Goal: Task Accomplishment & Management: Manage account settings

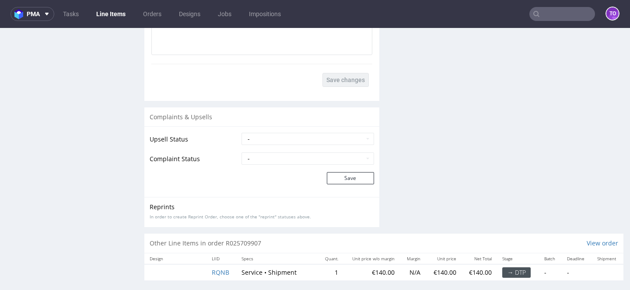
scroll to position [2, 0]
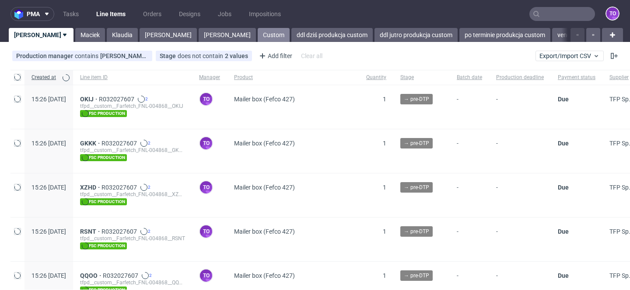
click at [258, 37] on link "Custom" at bounding box center [274, 35] width 32 height 14
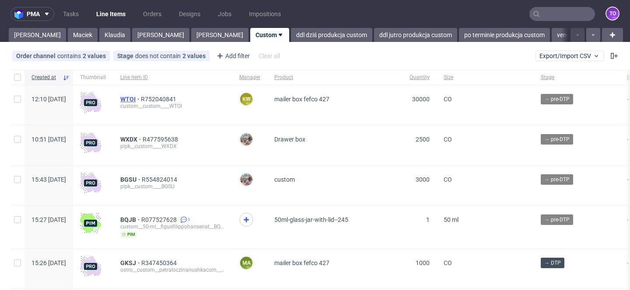
click at [141, 99] on span "WTOI" at bounding box center [130, 99] width 21 height 7
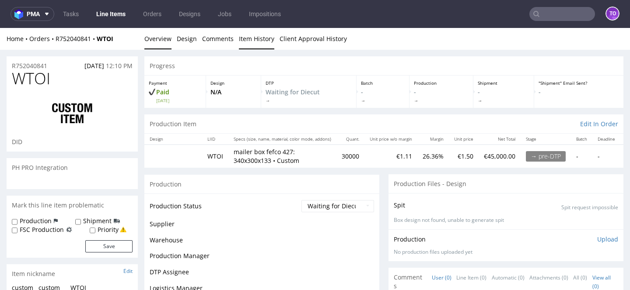
click at [252, 43] on link "Item History" at bounding box center [256, 38] width 35 height 21
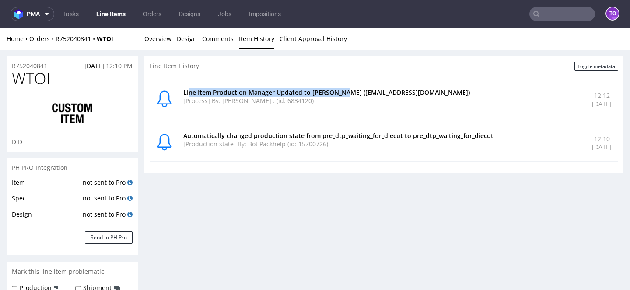
drag, startPoint x: 188, startPoint y: 92, endPoint x: 339, endPoint y: 94, distance: 151.3
click at [339, 94] on p "Line Item Production Manager Updated to Klaudia Wiśniewska (klaudia.wisniewska@…" at bounding box center [382, 92] width 398 height 9
click at [332, 103] on p "[Process] By: Rob . (id: 6834120)" at bounding box center [382, 101] width 398 height 9
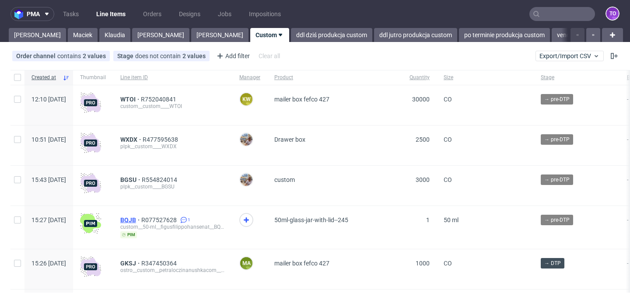
click at [141, 218] on span "BQJB" at bounding box center [130, 219] width 21 height 7
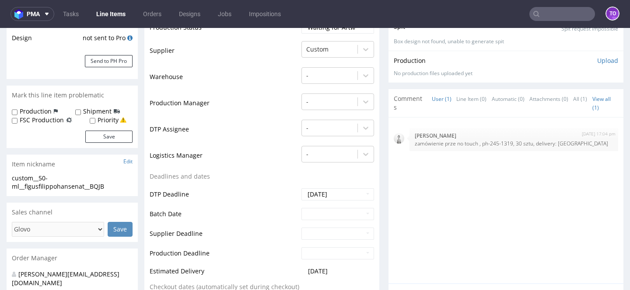
scroll to position [207, 0]
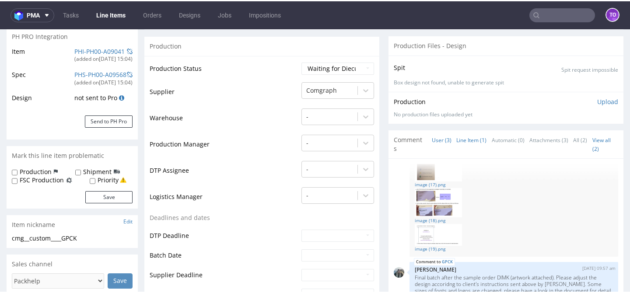
scroll to position [126, 0]
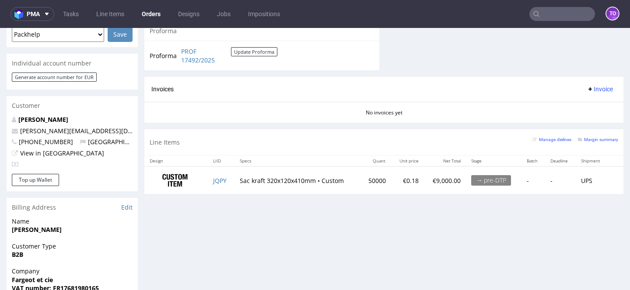
scroll to position [395, 0]
click at [367, 180] on td "50000" at bounding box center [375, 181] width 31 height 28
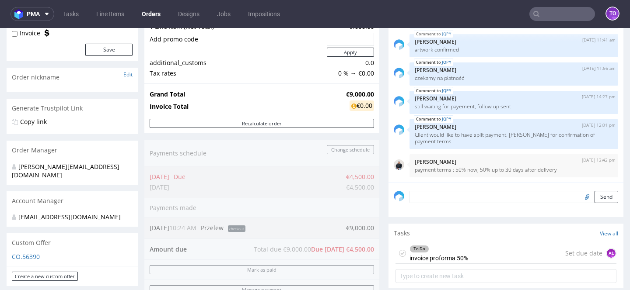
scroll to position [80, 0]
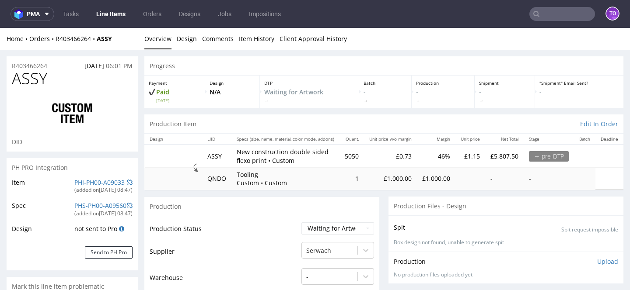
click at [100, 18] on link "Line Items" at bounding box center [111, 14] width 40 height 14
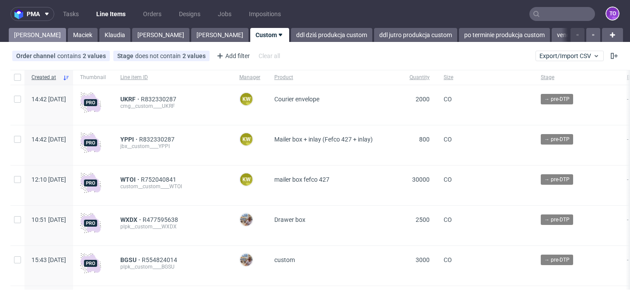
click at [32, 35] on link "[PERSON_NAME]" at bounding box center [37, 35] width 57 height 14
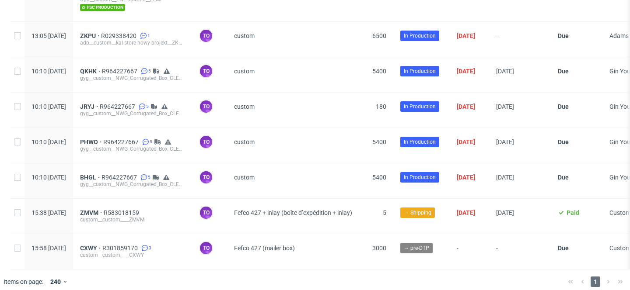
scroll to position [1390, 0]
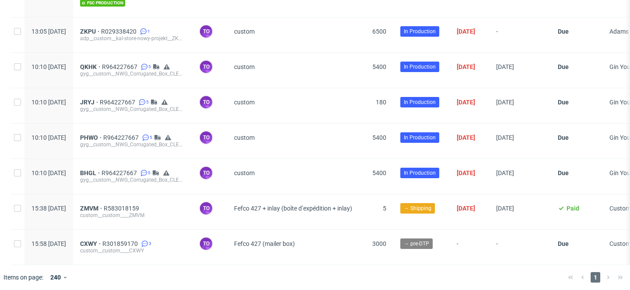
click at [114, 24] on div "ZKPU R029338420 1 adp__custom__kal-store-nowy-projekt__ZKPU" at bounding box center [132, 34] width 119 height 35
click at [101, 28] on span "ZKPU" at bounding box center [90, 31] width 21 height 7
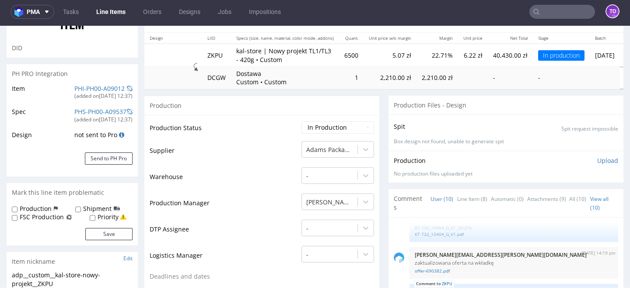
scroll to position [98, 0]
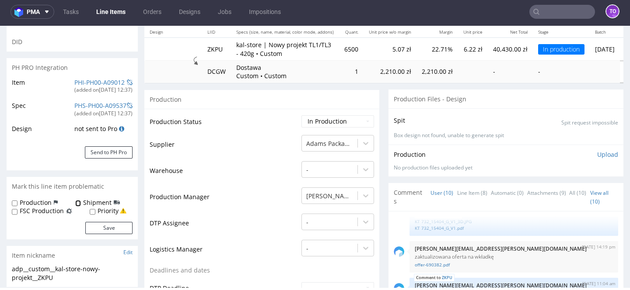
click at [77, 202] on input "Shipment" at bounding box center [78, 203] width 6 height 7
checkbox input "true"
click at [100, 232] on button "Save" at bounding box center [108, 228] width 47 height 12
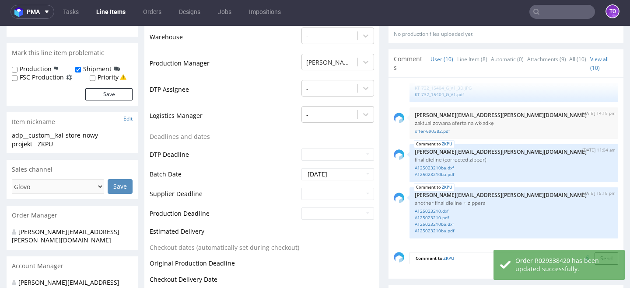
scroll to position [271, 0]
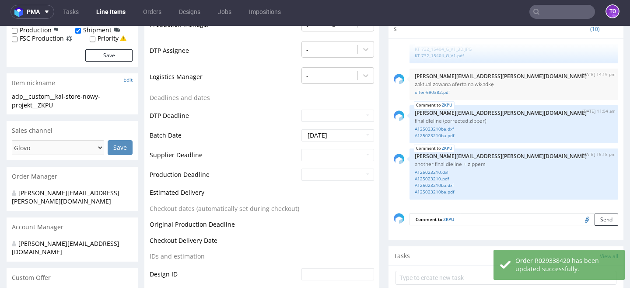
click at [471, 216] on textarea at bounding box center [539, 219] width 158 height 12
paste textarea "Poproszę na wstępie po jednej palecie opakowania oraz wkładki. Dostawa do Duchn…"
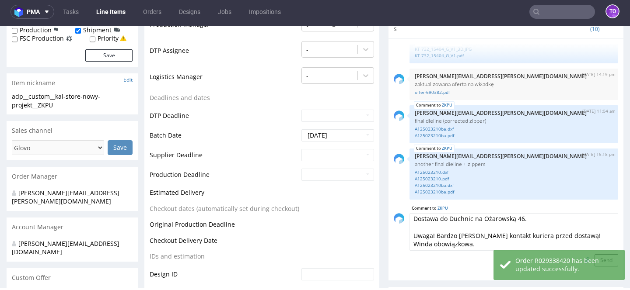
scroll to position [0, 0]
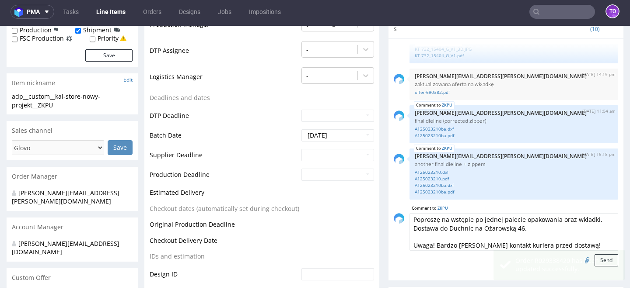
drag, startPoint x: 596, startPoint y: 220, endPoint x: 405, endPoint y: 221, distance: 190.6
click at [405, 221] on div "Comment to ZKPU Poproszę na wstępie po jednej palecie opakowania oraz wkładki. …" at bounding box center [506, 239] width 224 height 53
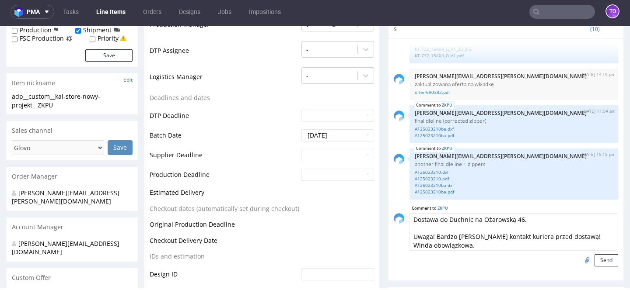
click at [413, 230] on textarea "Dostawa do Duchnic na Ożarowską 46. Uwaga! Bardzo ważny kontakt kuriera przed d…" at bounding box center [513, 232] width 209 height 38
click at [409, 219] on textarea "Dostawa do Duchnic na Ożarowską 46. Uwaga! Bardzo ważny kontakt kuriera przed d…" at bounding box center [513, 232] width 209 height 38
click at [410, 236] on textarea "@logistyka Dostawa do Duchnic na Ożarowską 46. Uwaga! Bardzo ważny kontakt kuri…" at bounding box center [513, 232] width 209 height 38
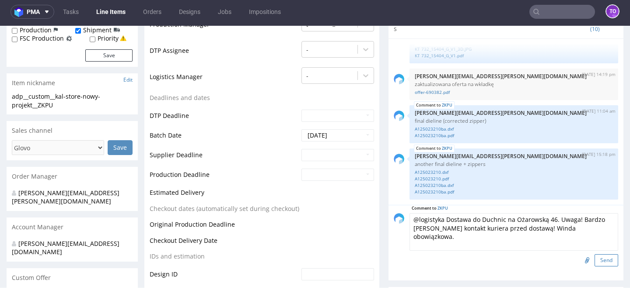
type textarea "@logistyka Dostawa do Duchnic na Ożarowską 46. Uwaga! Bardzo ważny kontakt kuri…"
click at [599, 262] on button "Send" at bounding box center [606, 260] width 24 height 12
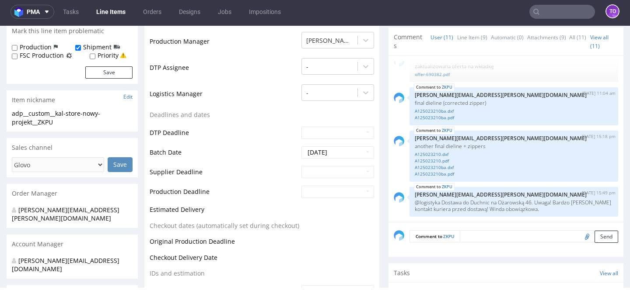
scroll to position [261, 0]
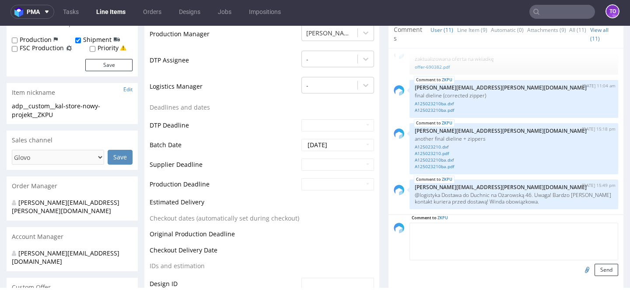
click at [463, 228] on textarea at bounding box center [513, 242] width 209 height 38
click at [458, 228] on textarea "1 paleta wkładek + 1 paleta" at bounding box center [513, 242] width 209 height 38
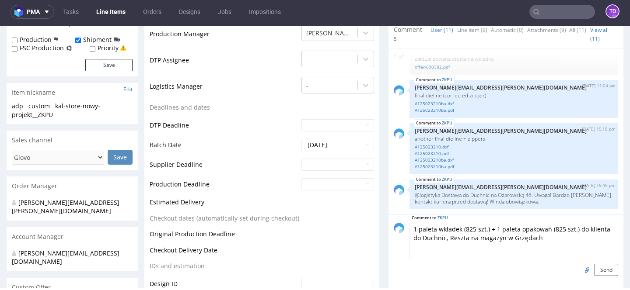
click at [444, 237] on textarea "1 paleta wkładek (825 szt.) + 1 paleta opakowań (825 szt.) do klienta do Duchni…" at bounding box center [513, 242] width 209 height 38
click at [528, 235] on textarea "1 paleta wkładek (825 szt.) + 1 paleta opakowań (825 szt.) do klienta do Duchni…" at bounding box center [513, 242] width 209 height 38
type textarea "1 paleta wkładek (825 szt.) + 1 paleta opakowań (825 szt.) do klienta do Duchni…"
click at [594, 270] on button "Send" at bounding box center [606, 270] width 24 height 12
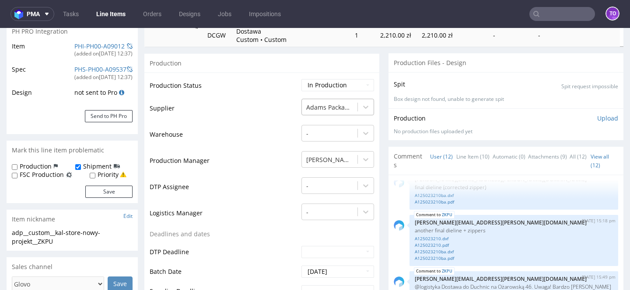
scroll to position [234, 0]
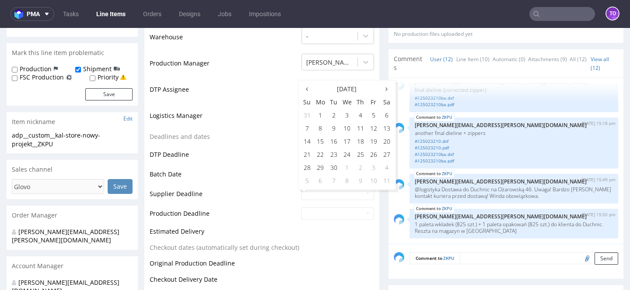
click at [317, 153] on td "22" at bounding box center [321, 154] width 14 height 13
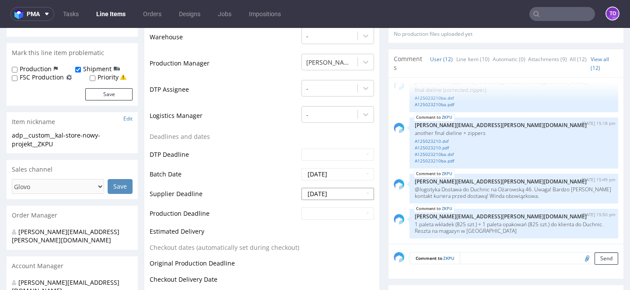
click at [319, 193] on input "2025-09-22" at bounding box center [337, 194] width 73 height 12
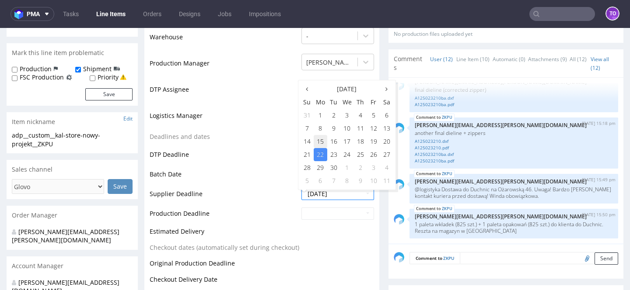
click at [321, 142] on td "15" at bounding box center [321, 141] width 14 height 13
type input "2025-09-15"
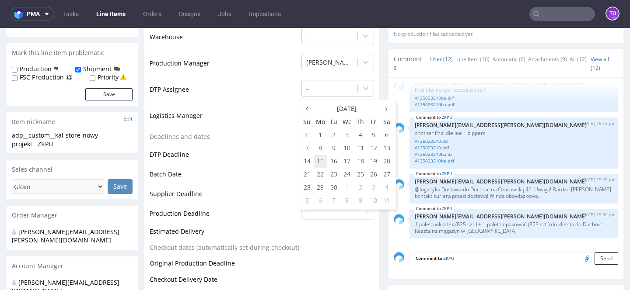
click at [321, 164] on td "15" at bounding box center [321, 161] width 14 height 13
click at [323, 218] on input "2025-09-15" at bounding box center [337, 214] width 73 height 12
click at [345, 160] on td "17" at bounding box center [347, 161] width 14 height 13
type input "2025-09-17"
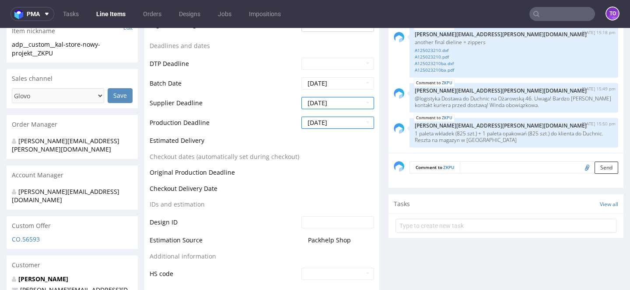
scroll to position [350, 0]
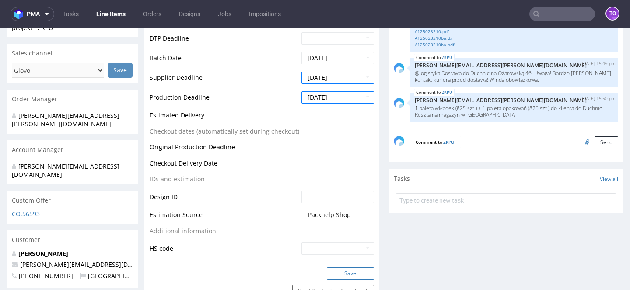
click at [341, 268] on button "Save" at bounding box center [350, 274] width 47 height 12
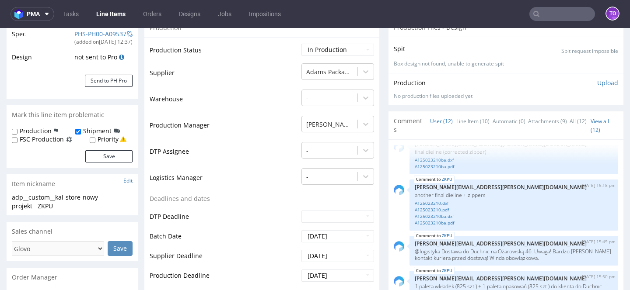
scroll to position [0, 0]
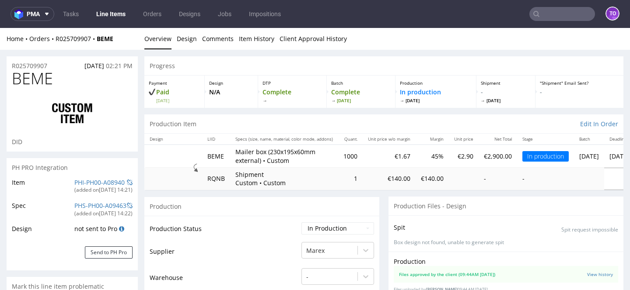
scroll to position [2, 0]
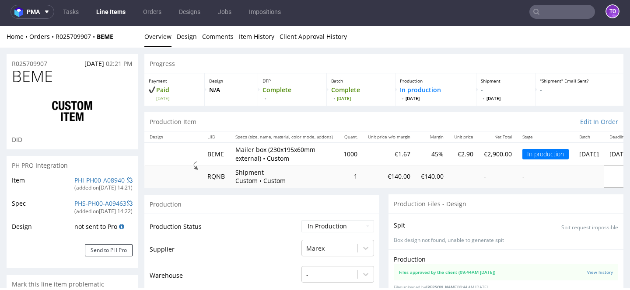
click at [103, 11] on link "Line Items" at bounding box center [111, 12] width 40 height 14
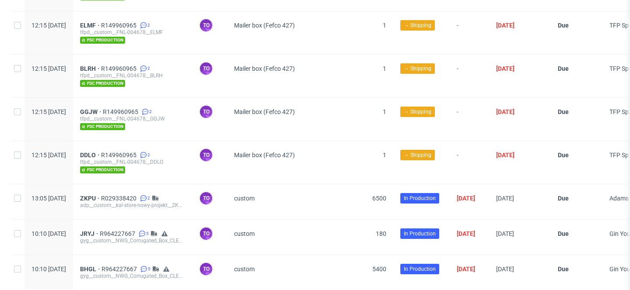
scroll to position [1390, 0]
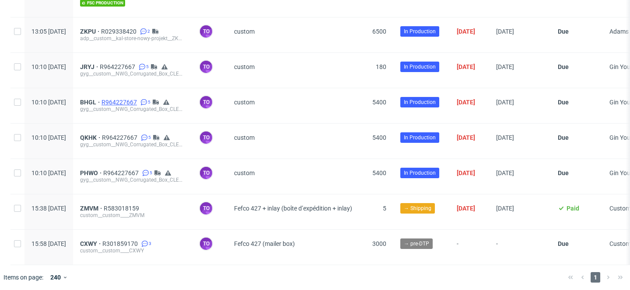
click at [133, 99] on span "R964227667" at bounding box center [119, 102] width 37 height 7
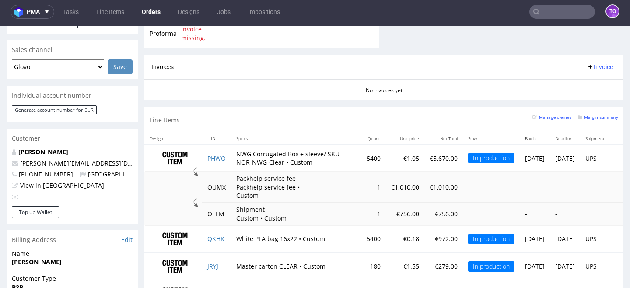
scroll to position [407, 0]
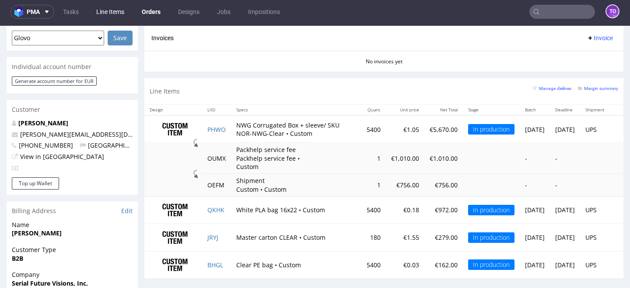
click at [111, 13] on link "Line Items" at bounding box center [110, 12] width 38 height 14
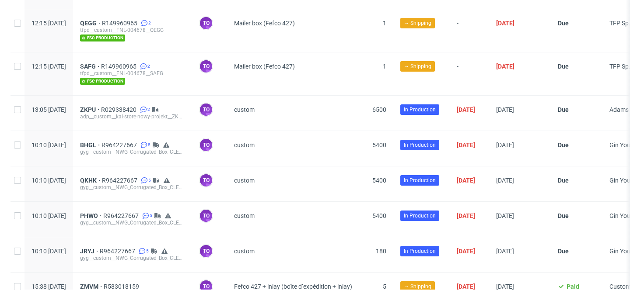
scroll to position [1390, 0]
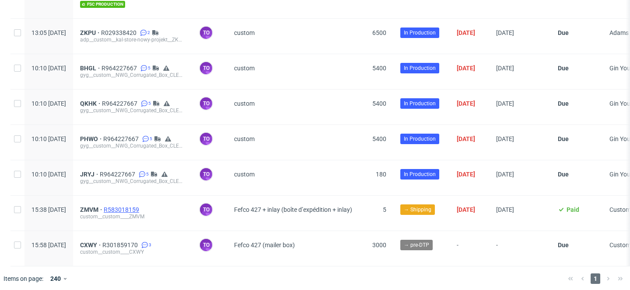
click at [141, 206] on span "R583018159" at bounding box center [122, 209] width 37 height 7
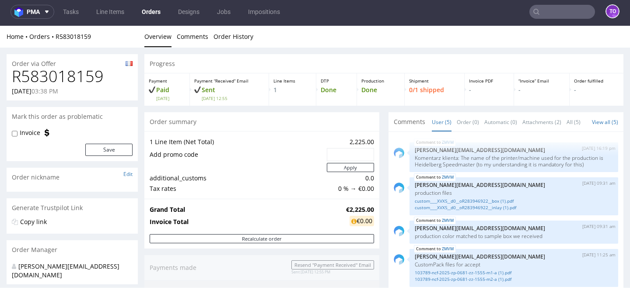
scroll to position [23, 0]
